Goal: Entertainment & Leisure: Consume media (video, audio)

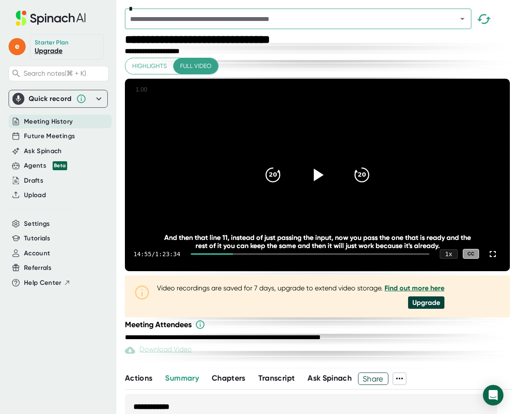
click at [307, 185] on icon at bounding box center [316, 174] width 21 height 21
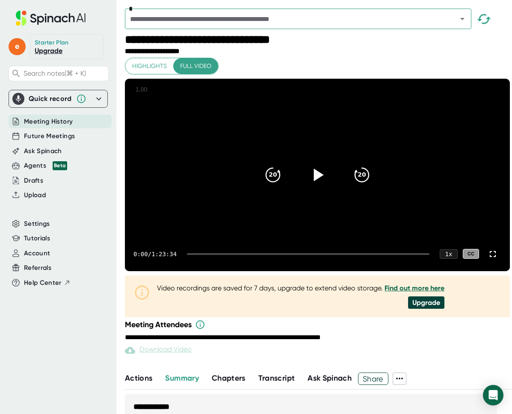
click at [308, 185] on icon at bounding box center [316, 174] width 21 height 21
click at [219, 255] on div at bounding box center [308, 254] width 242 height 2
click at [227, 271] on div "9:13 / 1:23:34 1 x CC" at bounding box center [317, 254] width 385 height 34
click at [230, 255] on div at bounding box center [308, 254] width 242 height 2
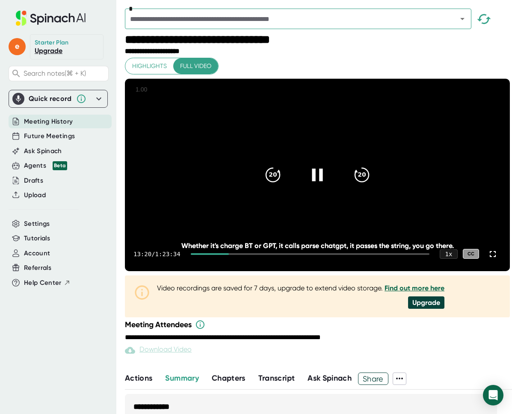
click at [229, 255] on div at bounding box center [210, 254] width 38 height 2
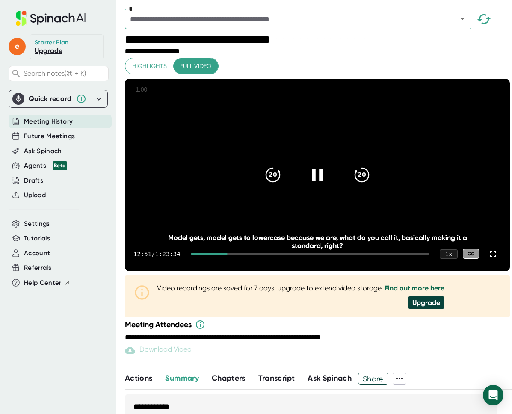
click at [315, 185] on icon at bounding box center [316, 174] width 21 height 21
click at [307, 185] on icon at bounding box center [316, 174] width 21 height 21
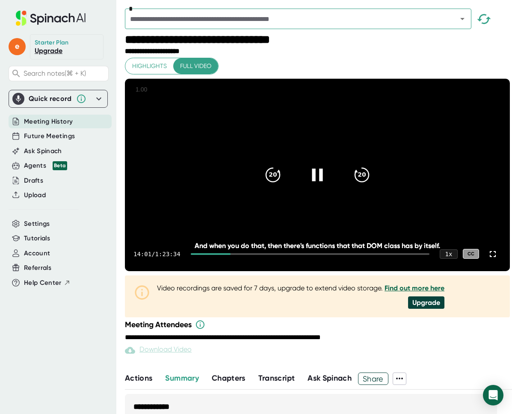
click at [312, 181] on icon at bounding box center [317, 174] width 11 height 12
click at [327, 178] on div at bounding box center [317, 175] width 36 height 36
click at [316, 181] on icon at bounding box center [317, 174] width 11 height 12
click at [324, 185] on icon at bounding box center [316, 174] width 21 height 21
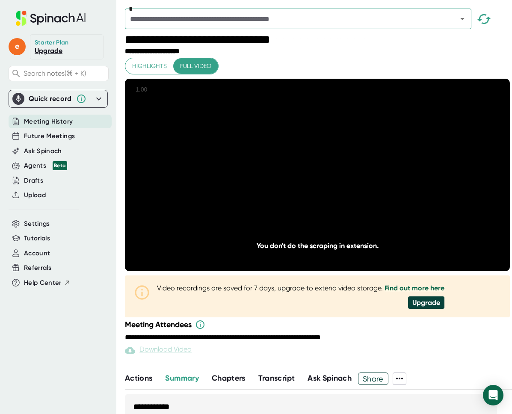
click at [90, 22] on icon at bounding box center [51, 18] width 114 height 15
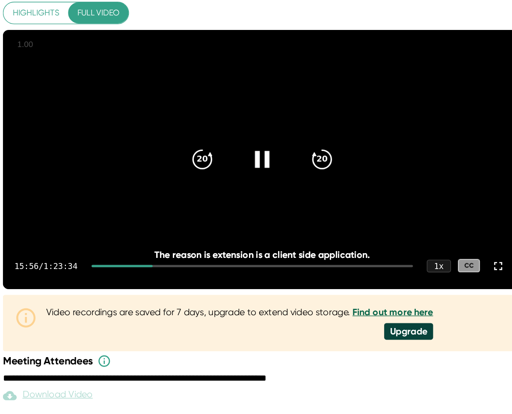
click at [322, 185] on icon at bounding box center [316, 174] width 21 height 21
click at [313, 185] on icon at bounding box center [316, 174] width 21 height 21
click at [314, 185] on icon at bounding box center [316, 174] width 21 height 21
click at [315, 181] on icon at bounding box center [319, 174] width 10 height 12
click at [317, 181] on icon at bounding box center [317, 174] width 11 height 12
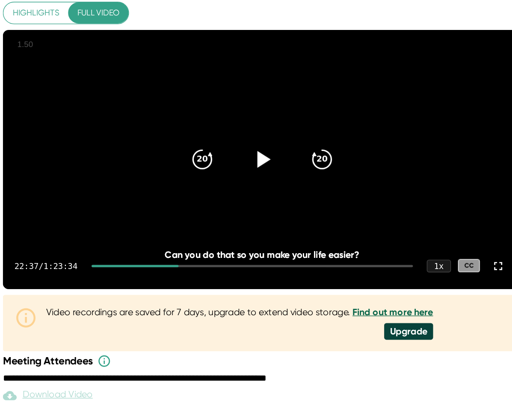
click at [318, 185] on icon at bounding box center [316, 174] width 21 height 21
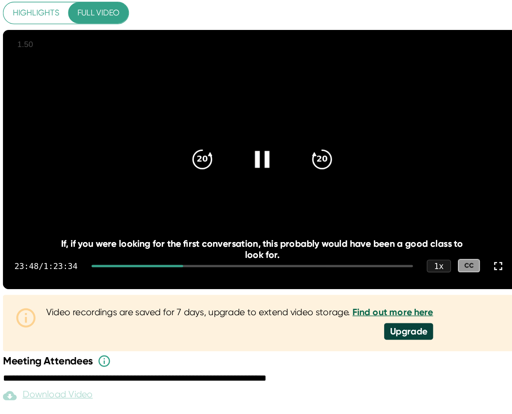
click at [309, 175] on icon at bounding box center [316, 174] width 21 height 21
click at [315, 193] on div at bounding box center [317, 175] width 36 height 36
click at [315, 181] on icon at bounding box center [317, 174] width 11 height 12
click at [316, 185] on icon at bounding box center [316, 174] width 21 height 21
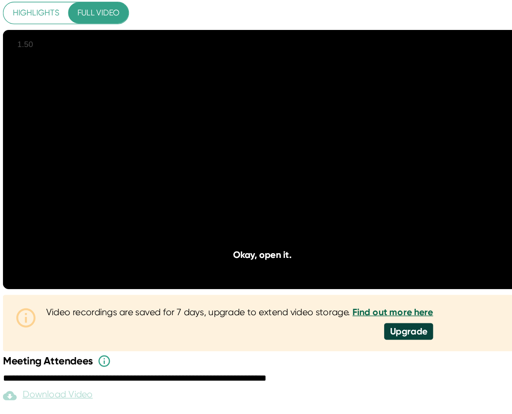
scroll to position [3, 0]
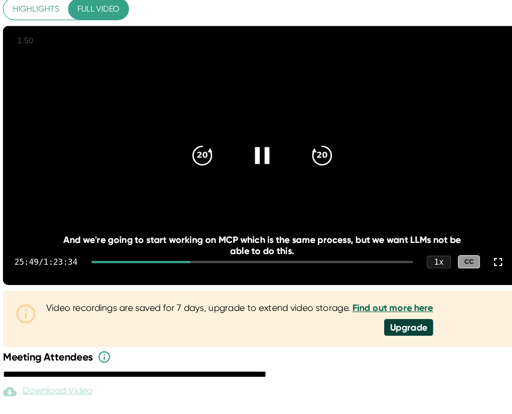
click at [323, 180] on icon at bounding box center [316, 171] width 21 height 21
click at [280, 190] on div "20" at bounding box center [273, 172] width 36 height 36
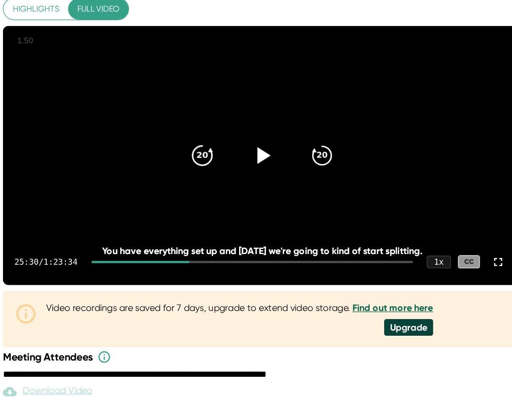
click at [277, 190] on div "20" at bounding box center [273, 172] width 36 height 36
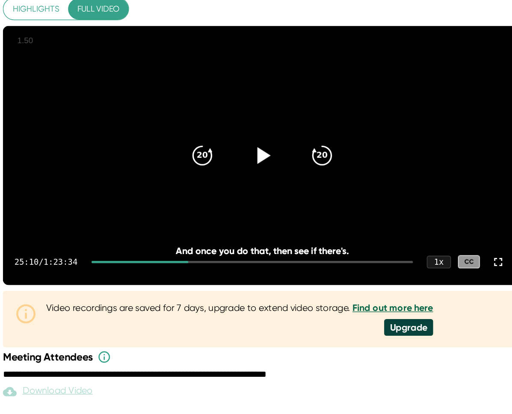
click at [311, 182] on icon at bounding box center [316, 171] width 21 height 21
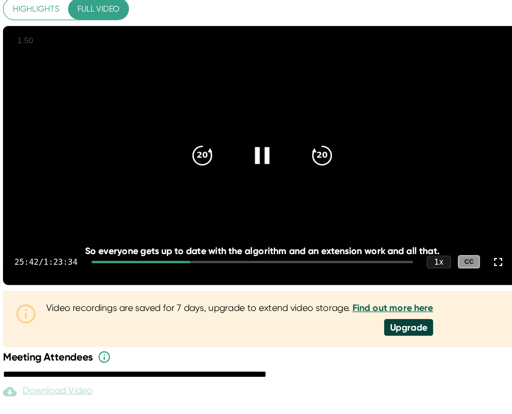
click at [310, 182] on icon at bounding box center [316, 171] width 21 height 21
click at [307, 183] on div at bounding box center [317, 172] width 36 height 36
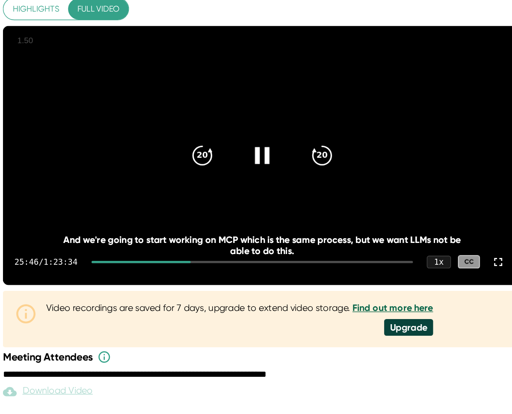
click at [319, 182] on icon at bounding box center [316, 171] width 21 height 21
click at [323, 182] on icon at bounding box center [316, 171] width 21 height 21
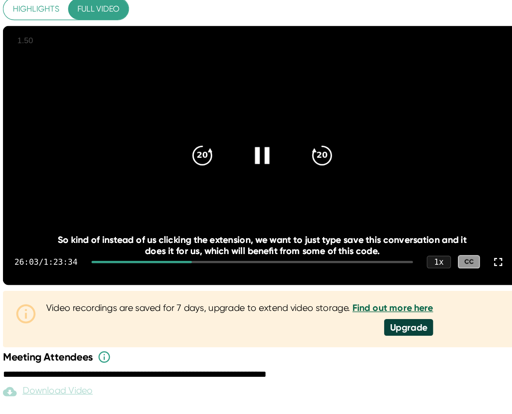
click at [318, 182] on icon at bounding box center [316, 171] width 21 height 21
click at [327, 182] on icon at bounding box center [316, 171] width 21 height 21
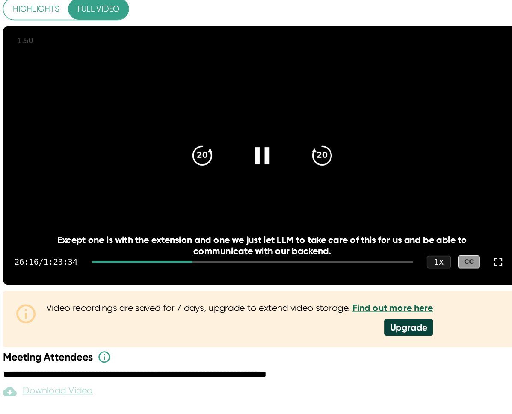
click at [321, 178] on icon at bounding box center [317, 171] width 11 height 12
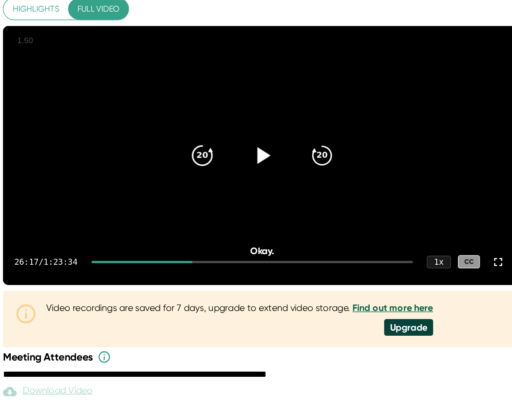
click at [275, 182] on icon "20" at bounding box center [272, 171] width 21 height 21
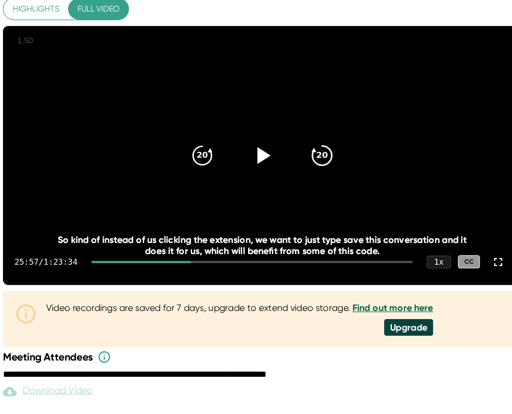
click at [348, 186] on div "20" at bounding box center [362, 172] width 36 height 36
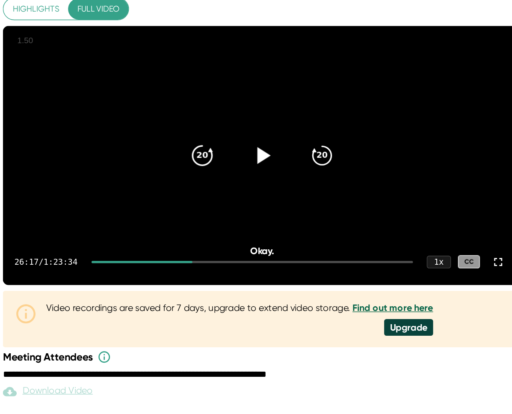
click at [277, 182] on icon "20" at bounding box center [272, 171] width 21 height 21
click at [325, 182] on icon at bounding box center [316, 171] width 21 height 21
click at [268, 181] on icon "20" at bounding box center [272, 171] width 21 height 21
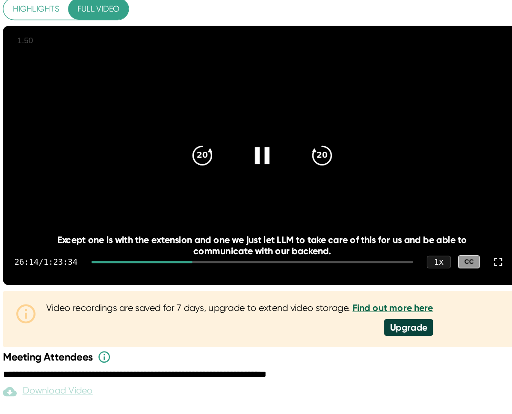
click at [324, 180] on icon at bounding box center [316, 171] width 21 height 21
click at [317, 178] on icon at bounding box center [319, 171] width 10 height 12
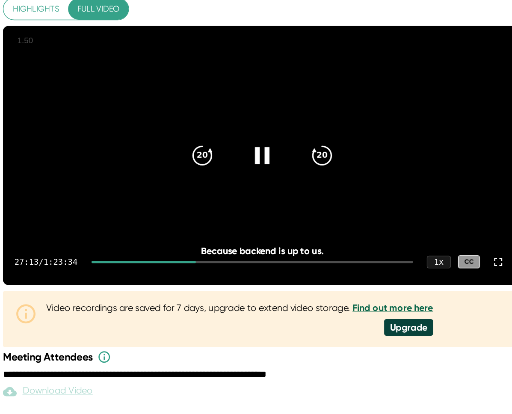
click at [321, 174] on div at bounding box center [317, 172] width 36 height 36
click at [321, 174] on icon at bounding box center [316, 171] width 21 height 21
click at [321, 174] on div at bounding box center [317, 172] width 36 height 36
click at [325, 182] on icon at bounding box center [316, 171] width 21 height 21
click at [328, 186] on div at bounding box center [317, 172] width 36 height 36
